Goal: Information Seeking & Learning: Learn about a topic

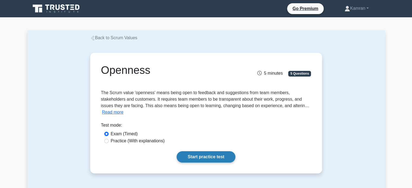
click at [200, 160] on link "Start practice test" at bounding box center [206, 157] width 59 height 11
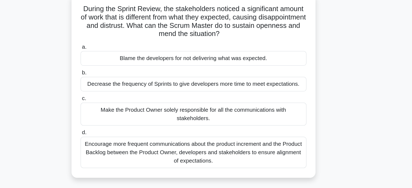
click at [235, 148] on div "Encourage more frequent communications about the product increment and the Prod…" at bounding box center [206, 154] width 176 height 24
click at [118, 141] on input "d. Encourage more frequent communications about the product increment and the P…" at bounding box center [118, 139] width 0 height 4
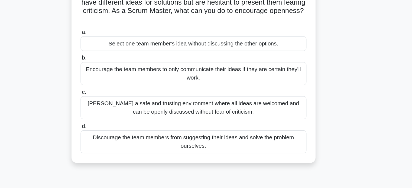
scroll to position [7, 0]
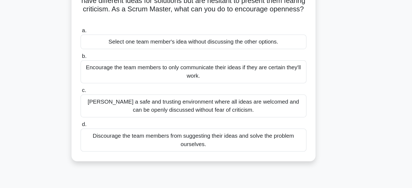
click at [221, 125] on div "Foster a safe and trusting environment where all ideas are welcomed and can be …" at bounding box center [206, 124] width 176 height 18
click at [118, 114] on input "c. Foster a safe and trusting environment where all ideas are welcomed and can …" at bounding box center [118, 113] width 0 height 4
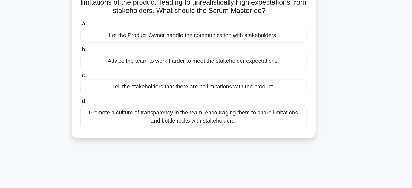
scroll to position [0, 0]
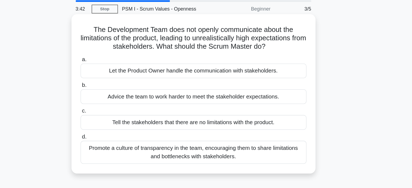
click at [238, 137] on div "Promote a culture of transparency in the team, encouraging them to share limita…" at bounding box center [206, 138] width 176 height 18
click at [118, 128] on input "d. Promote a culture of transparency in the team, encouraging them to share lim…" at bounding box center [118, 126] width 0 height 4
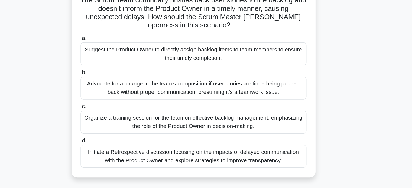
scroll to position [1, 0]
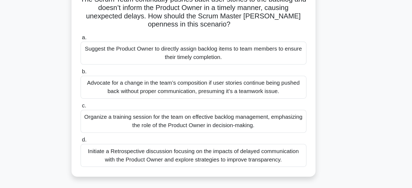
click at [207, 137] on div "Organize a training session for the team on effective backlog management, empha…" at bounding box center [206, 136] width 176 height 18
click at [118, 126] on input "c. Organize a training session for the team on effective backlog management, em…" at bounding box center [118, 125] width 0 height 4
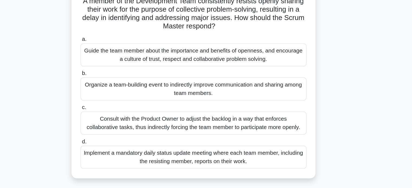
scroll to position [0, 0]
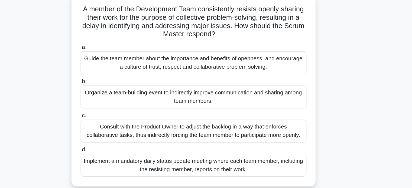
click at [199, 109] on div "Organize a team-building event to indirectly improve communication and sharing …" at bounding box center [206, 111] width 176 height 18
click at [118, 101] on input "b. Organize a team-building event to indirectly improve communication and shari…" at bounding box center [118, 99] width 0 height 4
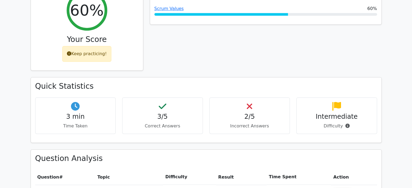
scroll to position [253, 0]
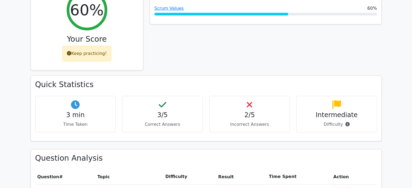
click at [252, 111] on h4 "2/5" at bounding box center [250, 115] width 72 height 8
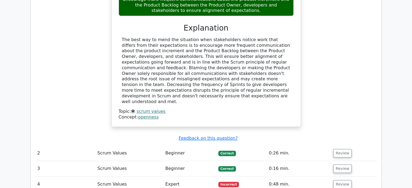
scroll to position [586, 0]
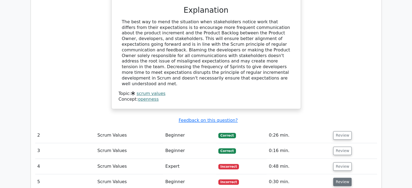
click at [338, 178] on button "Review" at bounding box center [342, 182] width 18 height 8
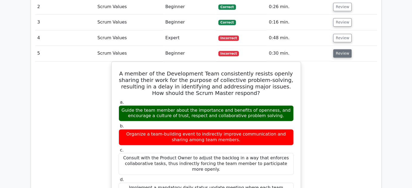
scroll to position [626, 0]
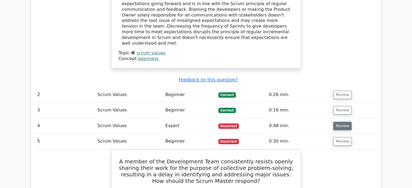
click at [336, 122] on button "Review" at bounding box center [342, 126] width 18 height 8
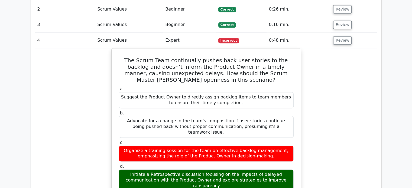
scroll to position [711, 0]
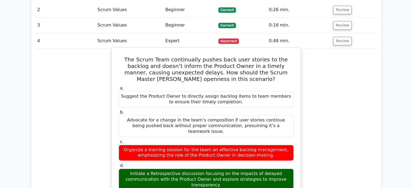
drag, startPoint x: 287, startPoint y: 138, endPoint x: 123, endPoint y: 17, distance: 203.9
click at [123, 50] on div "The Scrum Team continually pushes back user stories to the backlog and doesn’t …" at bounding box center [206, 171] width 185 height 242
copy div "The Scrum Team continually pushes back user stories to the backlog and doesn’t …"
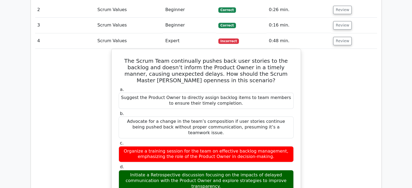
click at [91, 75] on div "The Scrum Team continually pushes back user stories to the backlog and doesn’t …" at bounding box center [206, 175] width 342 height 253
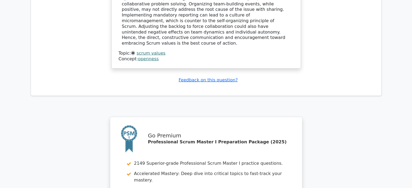
scroll to position [1321, 0]
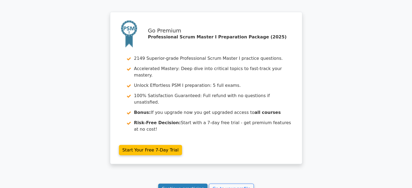
click at [190, 184] on link "Continue practicing" at bounding box center [183, 189] width 50 height 10
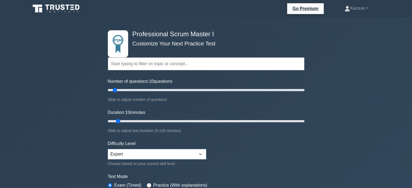
click at [153, 65] on input "text" at bounding box center [206, 63] width 197 height 13
click at [134, 65] on input "text" at bounding box center [206, 63] width 197 height 13
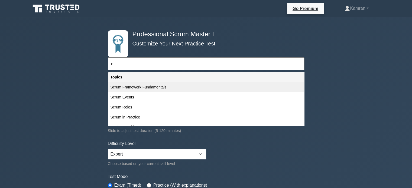
click at [166, 86] on div "Scrum Framework Fundamentals" at bounding box center [206, 87] width 196 height 10
type input "Scrum Framework Fundamentals"
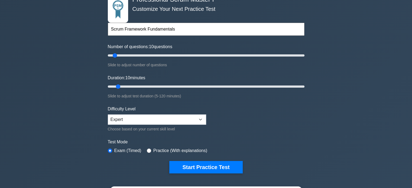
scroll to position [35, 0]
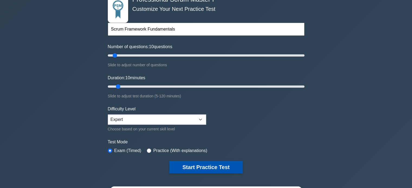
click at [195, 166] on button "Start Practice Test" at bounding box center [205, 167] width 73 height 12
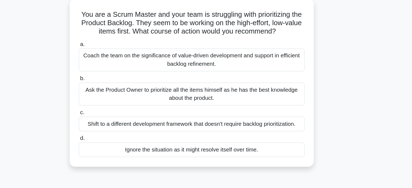
click at [235, 79] on div "Coach the team on the significance of value-driven development and support in e…" at bounding box center [206, 84] width 176 height 18
click at [118, 74] on input "a. Coach the team on the significance of value-driven development and support i…" at bounding box center [118, 72] width 0 height 4
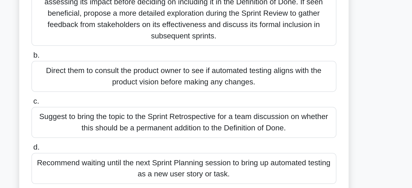
scroll to position [14, 0]
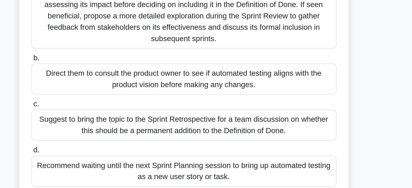
click at [205, 141] on div "Suggest to bring the topic to the Sprint Retrospective for a team discussion on…" at bounding box center [206, 149] width 176 height 18
click at [118, 139] on input "c. Suggest to bring the topic to the Sprint Retrospective for a team discussion…" at bounding box center [118, 138] width 0 height 4
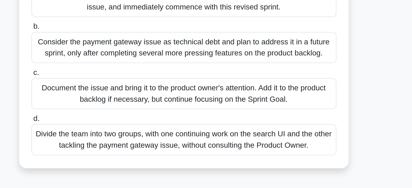
scroll to position [0, 0]
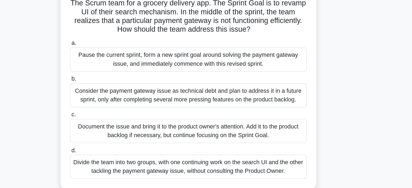
click at [207, 139] on div "Document the issue and bring it to the product owner's attention. Add it to the…" at bounding box center [206, 144] width 176 height 18
click at [118, 134] on input "c. Document the issue and bring it to the product owner's attention. Add it to …" at bounding box center [118, 132] width 0 height 4
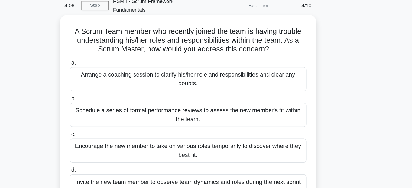
click at [228, 78] on div "Arrange a coaching session to clarify his/her role and responsibilities and cle…" at bounding box center [206, 84] width 176 height 18
click at [118, 74] on input "a. Arrange a coaching session to clarify his/her role and responsibilities and …" at bounding box center [118, 72] width 0 height 4
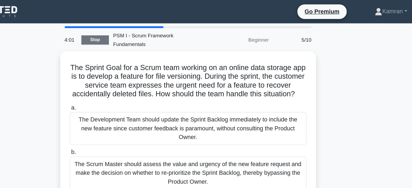
click at [131, 26] on link "Stop" at bounding box center [137, 29] width 20 height 7
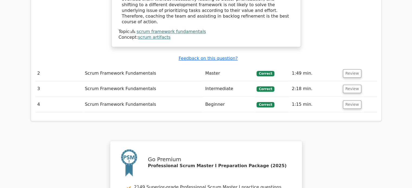
scroll to position [650, 0]
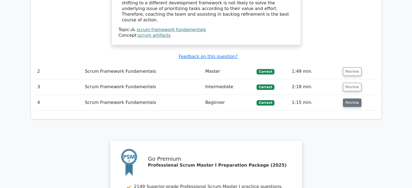
click at [355, 99] on button "Review" at bounding box center [352, 103] width 18 height 8
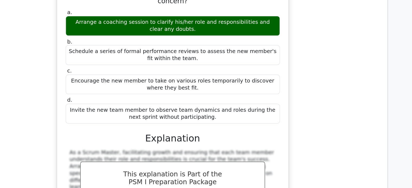
scroll to position [780, 0]
